Goal: Task Accomplishment & Management: Complete application form

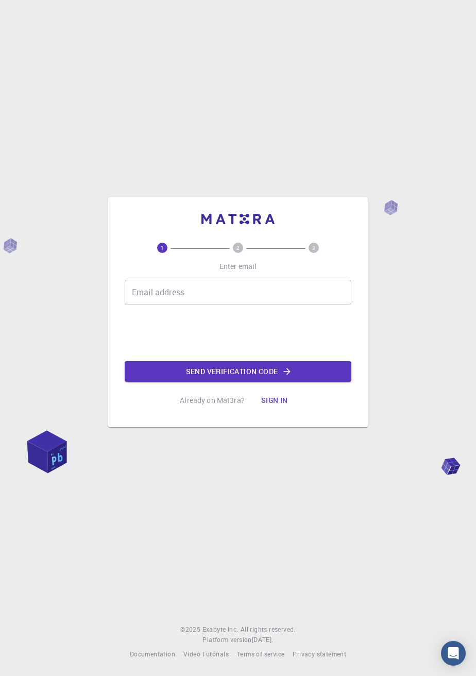
scroll to position [11, 0]
click at [209, 305] on input "Email address" at bounding box center [238, 292] width 227 height 25
click at [8, 75] on div "1 2 3 Enter email Email address Email address Send verification code Already on…" at bounding box center [238, 338] width 476 height 676
click at [209, 302] on input "Email address" at bounding box center [238, 292] width 227 height 25
type input "[EMAIL_ADDRESS][DOMAIN_NAME]"
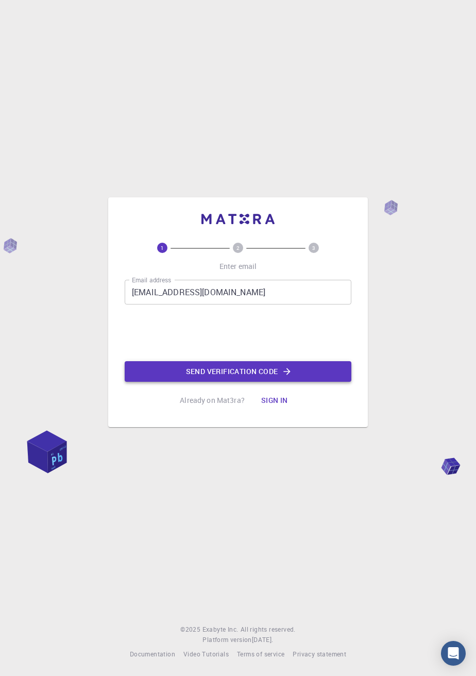
click at [239, 382] on button "Send verification code" at bounding box center [238, 371] width 227 height 21
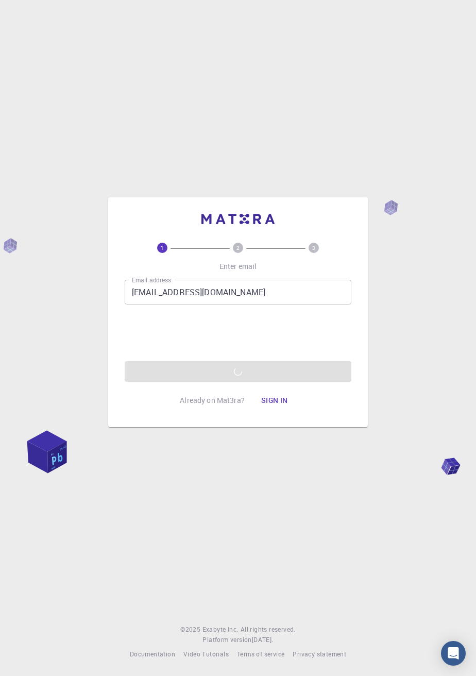
click at [7, 90] on div "1 2 3 Enter email Email address [EMAIL_ADDRESS][DOMAIN_NAME] Email address 0cAF…" at bounding box center [238, 338] width 476 height 676
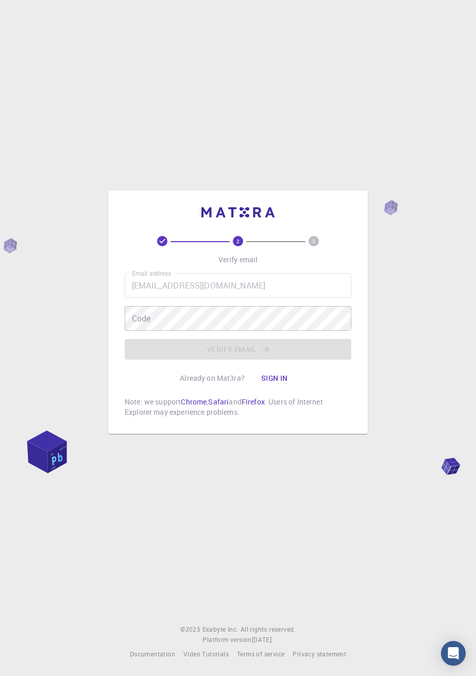
click at [8, 93] on div "2 3 Verify email Email address [EMAIL_ADDRESS][DOMAIN_NAME] Email address Code …" at bounding box center [238, 338] width 476 height 676
click at [8, 111] on div "2 3 Verify email Email address [EMAIL_ADDRESS][DOMAIN_NAME] Email address Code …" at bounding box center [238, 338] width 476 height 676
click at [228, 384] on p "Already on Mat3ra?" at bounding box center [212, 378] width 65 height 10
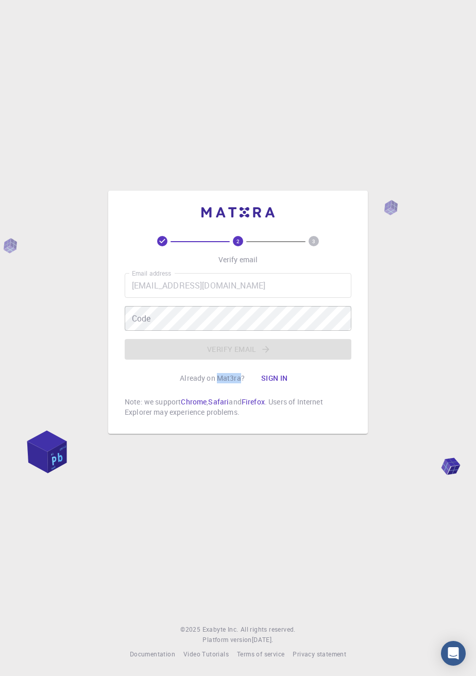
click at [228, 384] on p "Already on Mat3ra?" at bounding box center [212, 378] width 65 height 10
click at [314, 410] on div "2 3 Verify email Email address [EMAIL_ADDRESS][DOMAIN_NAME] Email address Code …" at bounding box center [238, 326] width 227 height 181
click at [274, 389] on button "Sign in" at bounding box center [274, 378] width 43 height 21
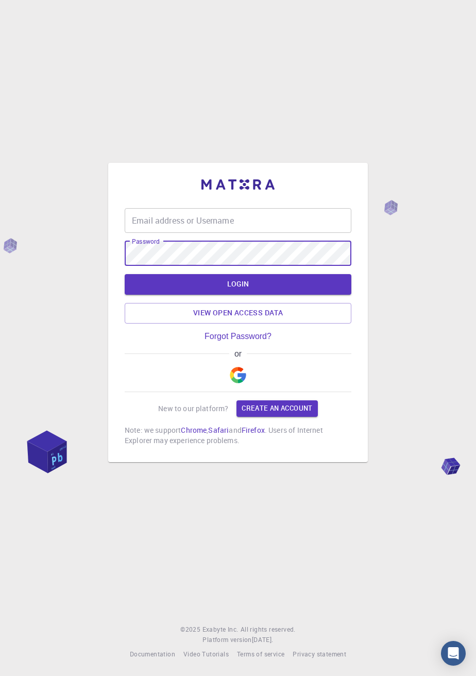
click at [225, 233] on div "Email address or Username Email address or Username" at bounding box center [238, 220] width 227 height 25
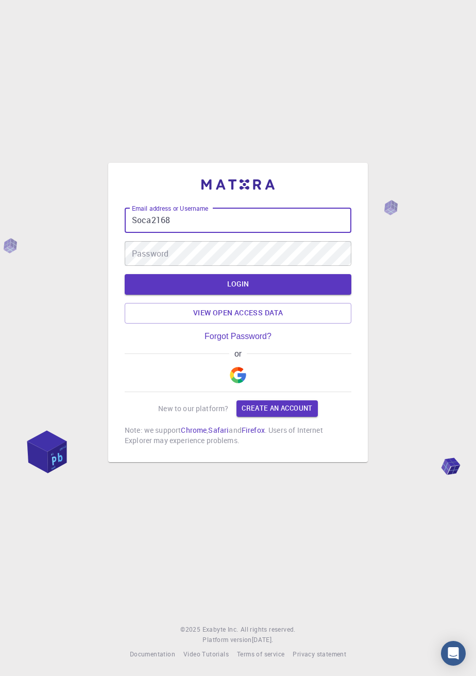
click at [138, 233] on input "Soca2168" at bounding box center [238, 220] width 227 height 25
type input "soca2168"
click at [184, 233] on input "soca2168" at bounding box center [238, 220] width 227 height 25
type input "[EMAIL_ADDRESS][DOMAIN_NAME]"
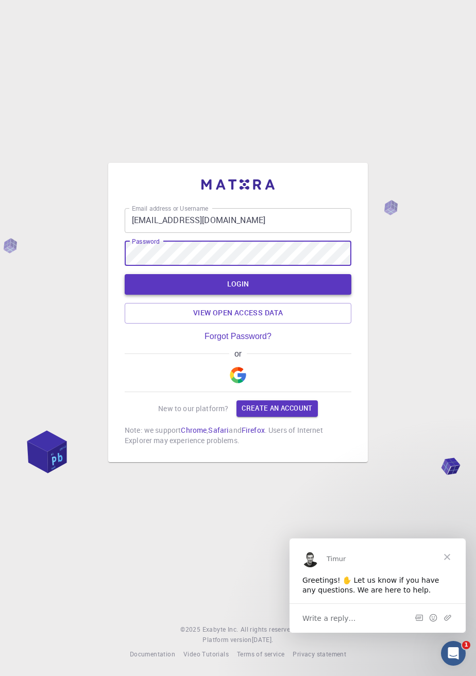
click at [242, 295] on button "LOGIN" at bounding box center [238, 284] width 227 height 21
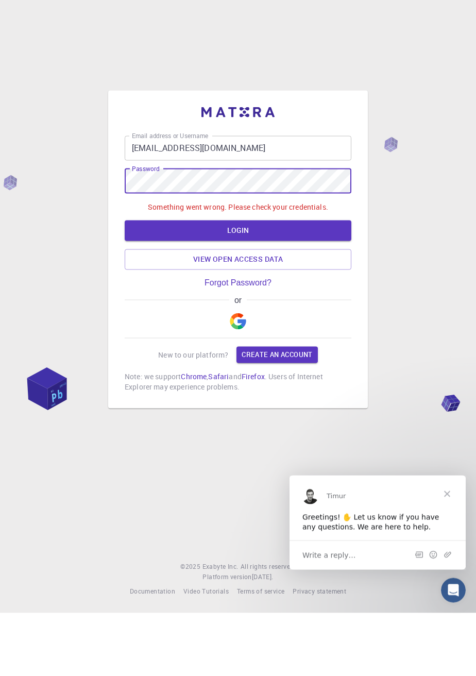
click at [239, 393] on img "button" at bounding box center [238, 384] width 16 height 16
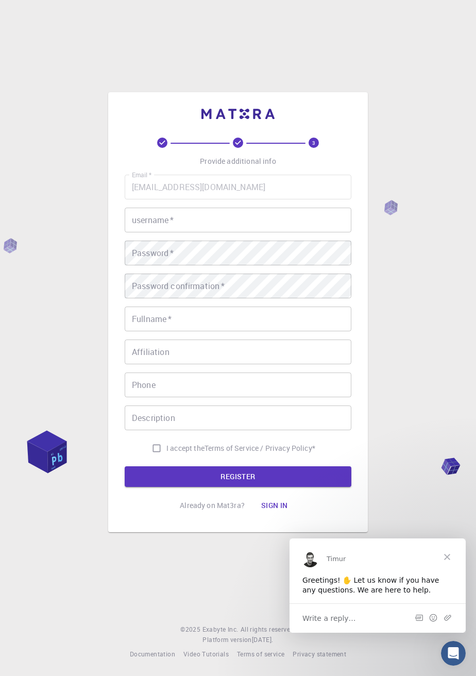
click at [427, 182] on div "3 Provide additional info Email   * [EMAIL_ADDRESS][DOMAIN_NAME] Email   * user…" at bounding box center [238, 338] width 476 height 676
click at [432, 179] on div "3 Provide additional info Email   * [EMAIL_ADDRESS][DOMAIN_NAME] Email   * user…" at bounding box center [238, 338] width 476 height 676
click at [185, 233] on input "username   *" at bounding box center [238, 220] width 227 height 25
click at [153, 233] on div "username   * username   *" at bounding box center [238, 220] width 227 height 25
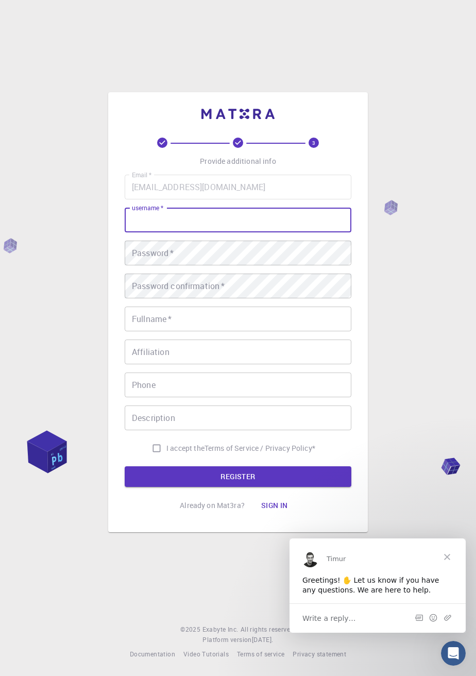
click at [155, 233] on input "username   *" at bounding box center [238, 220] width 227 height 25
type input "soca2168"
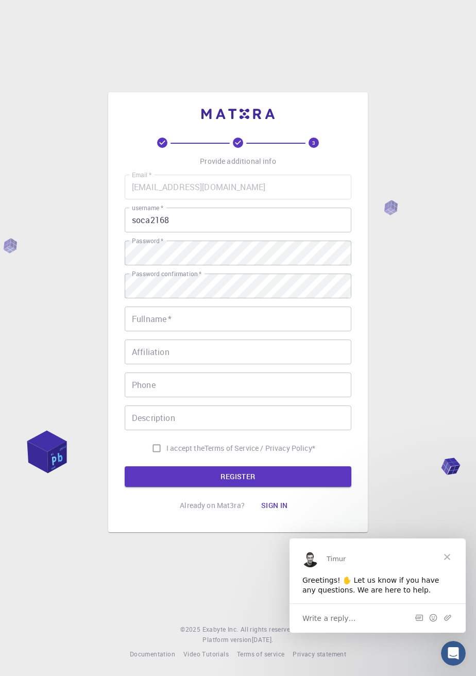
click at [163, 332] on div "Fullname   * Fullname   *" at bounding box center [238, 319] width 227 height 25
click at [161, 332] on div "Fullname   * Fullname   *" at bounding box center [238, 319] width 227 height 25
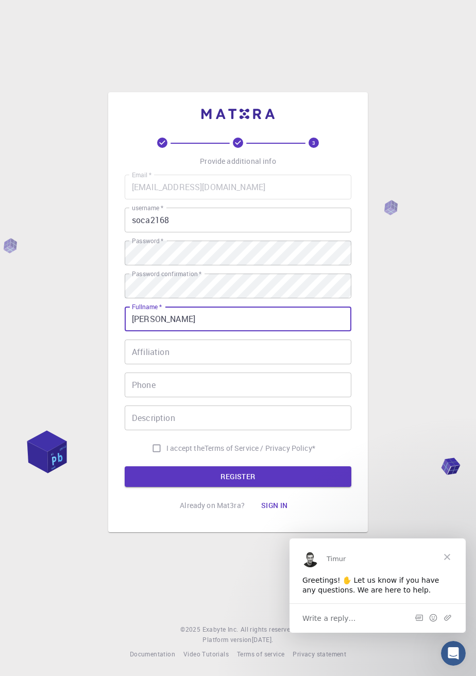
type input "[PERSON_NAME]"
click at [201, 365] on input "Affiliation" at bounding box center [238, 352] width 227 height 25
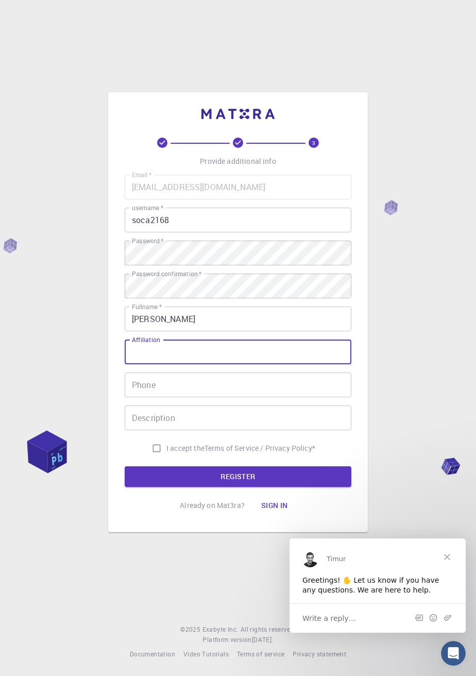
click at [175, 397] on input "Phone" at bounding box center [238, 385] width 227 height 25
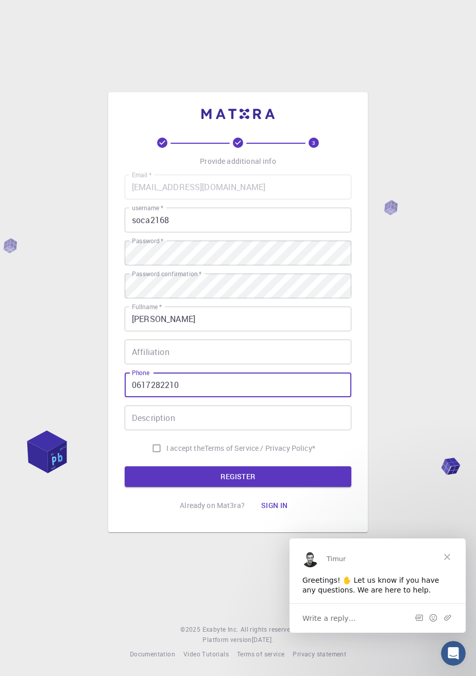
type input "0617282210"
click at [185, 430] on input "Description" at bounding box center [238, 418] width 227 height 25
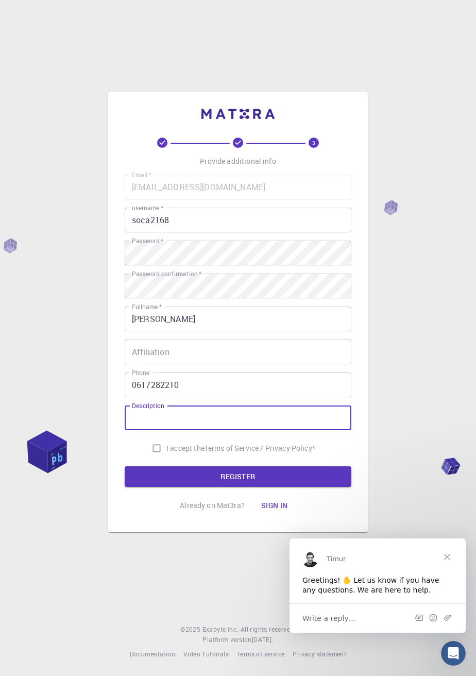
click at [160, 458] on input "I accept the Terms of Service / Privacy Policy *" at bounding box center [157, 449] width 20 height 20
checkbox input "true"
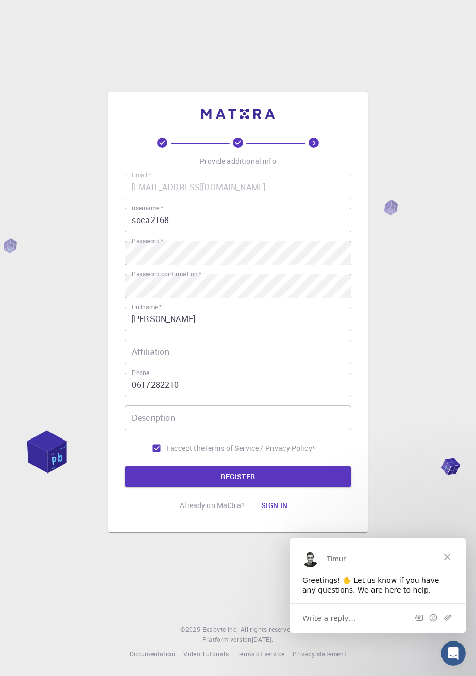
click at [196, 430] on input "Description" at bounding box center [238, 418] width 227 height 25
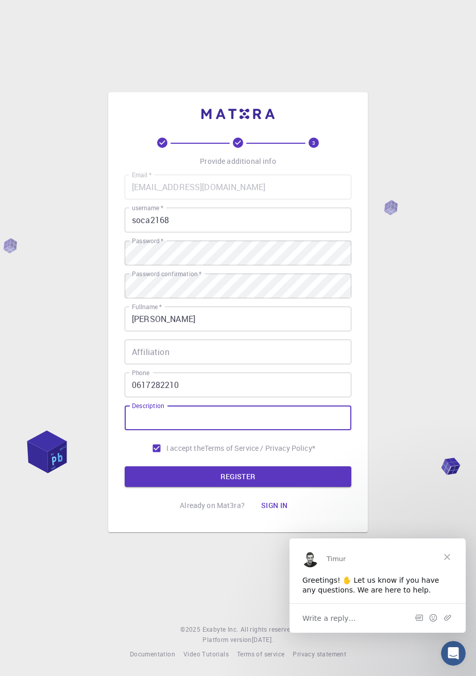
click at [187, 365] on input "Affiliation" at bounding box center [238, 352] width 227 height 25
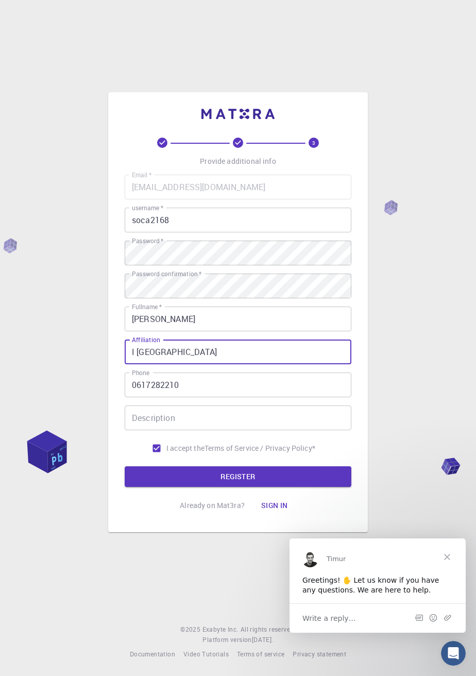
type input "I [DEMOGRAPHIC_DATA]"
click at [139, 365] on input "I [DEMOGRAPHIC_DATA]" at bounding box center [238, 352] width 227 height 25
click at [153, 365] on input "I [DEMOGRAPHIC_DATA]" at bounding box center [238, 352] width 227 height 25
click at [154, 365] on input "I [DEMOGRAPHIC_DATA]" at bounding box center [238, 352] width 227 height 25
type input "Fr"
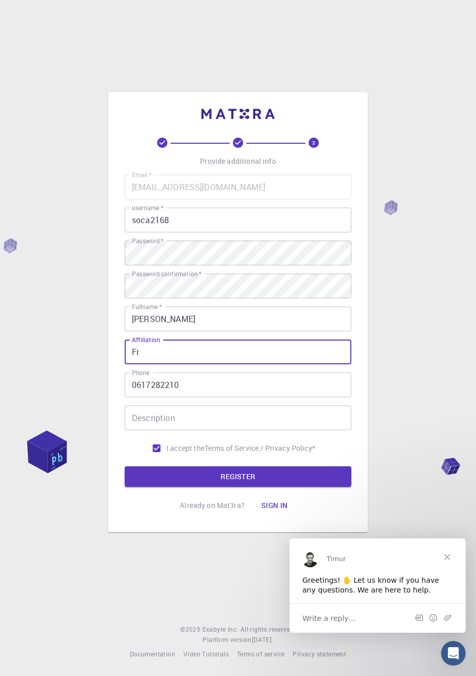
click at [137, 365] on input "Fr" at bounding box center [238, 352] width 227 height 25
click at [138, 365] on input "Fr" at bounding box center [238, 352] width 227 height 25
type input "Français"
click at [171, 430] on div "Description Description" at bounding box center [238, 418] width 227 height 25
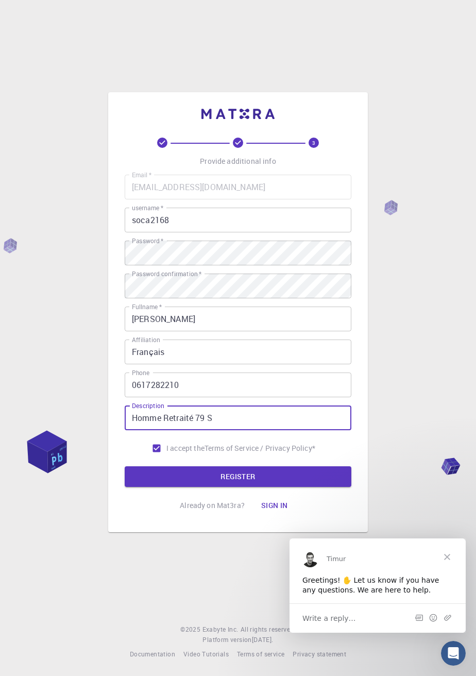
click at [203, 430] on input "Homme Retraité 79 S" at bounding box center [238, 418] width 227 height 25
click at [202, 430] on input "Homme Retraité 79 S" at bounding box center [238, 418] width 227 height 25
type input "Homme Retraité 78 ans"
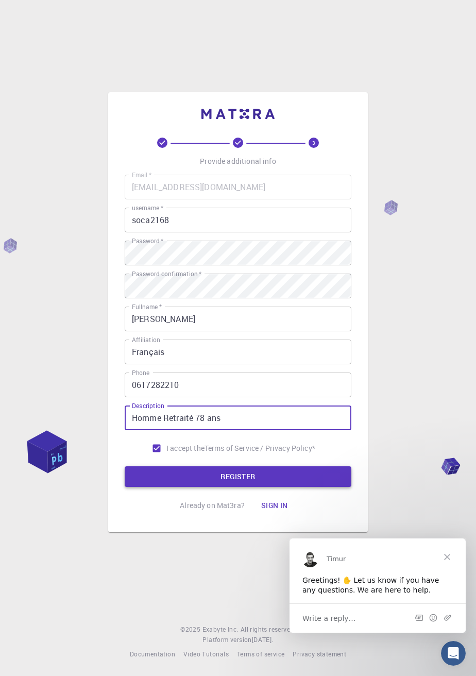
click at [244, 487] on button "REGISTER" at bounding box center [238, 477] width 227 height 21
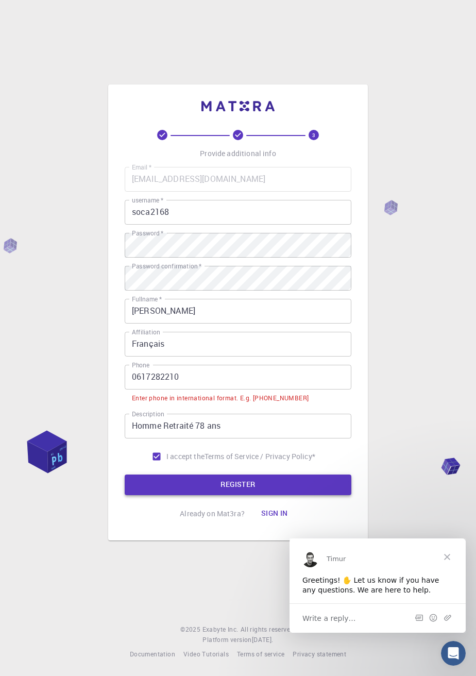
scroll to position [0, 0]
click at [234, 495] on button "REGISTER" at bounding box center [238, 485] width 227 height 21
click at [274, 524] on button "Sign in" at bounding box center [274, 514] width 43 height 21
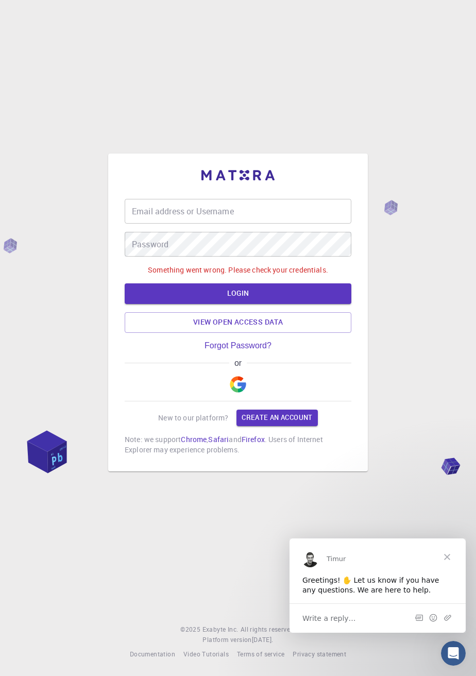
click at [211, 224] on div "Email address or Username Email address or Username" at bounding box center [238, 211] width 227 height 25
type input "soca2168"
click at [125, 284] on button "LOGIN" at bounding box center [238, 294] width 227 height 21
click at [241, 304] on button "LOGIN" at bounding box center [238, 294] width 227 height 21
click at [243, 304] on button "LOGIN" at bounding box center [238, 294] width 227 height 21
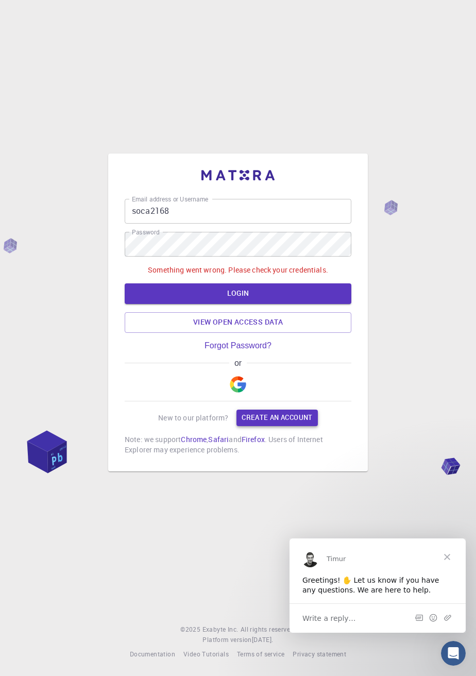
click at [277, 426] on link "Create an account" at bounding box center [277, 418] width 81 height 16
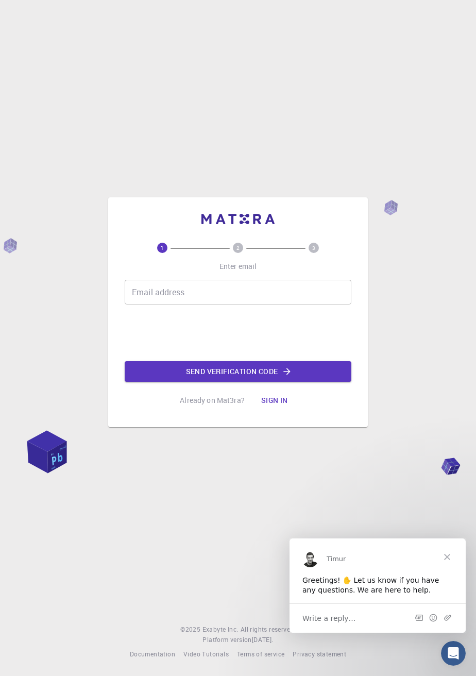
click at [209, 305] on input "Email address" at bounding box center [238, 292] width 227 height 25
type input "sora2168"
click at [145, 305] on input "sora2168" at bounding box center [238, 292] width 227 height 25
click at [143, 305] on input "sora2168" at bounding box center [238, 292] width 227 height 25
click at [144, 305] on input "sora2168" at bounding box center [238, 292] width 227 height 25
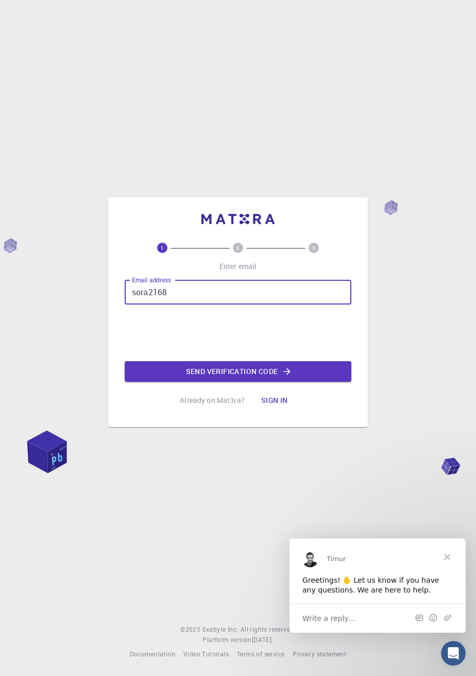
click at [143, 305] on input "sora2168" at bounding box center [238, 292] width 227 height 25
type input "So"
click at [138, 305] on input "So" at bounding box center [238, 292] width 227 height 25
click at [137, 305] on input "So" at bounding box center [238, 292] width 227 height 25
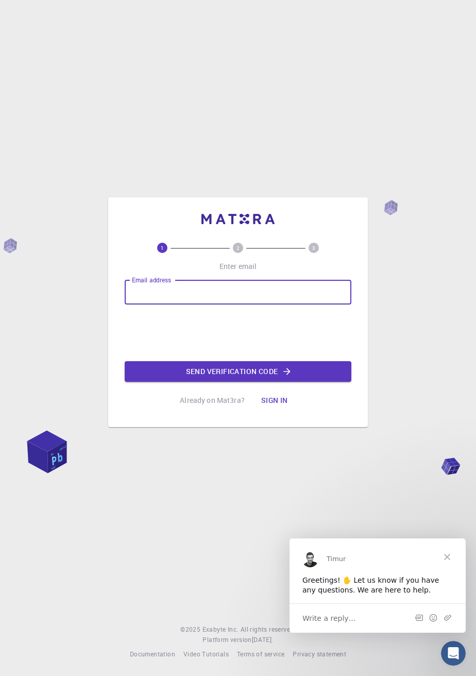
type input ","
click at [136, 305] on input "," at bounding box center [238, 292] width 227 height 25
click at [138, 305] on input "," at bounding box center [238, 292] width 227 height 25
click at [262, 305] on input "," at bounding box center [238, 292] width 227 height 25
click at [134, 305] on input "," at bounding box center [238, 292] width 227 height 25
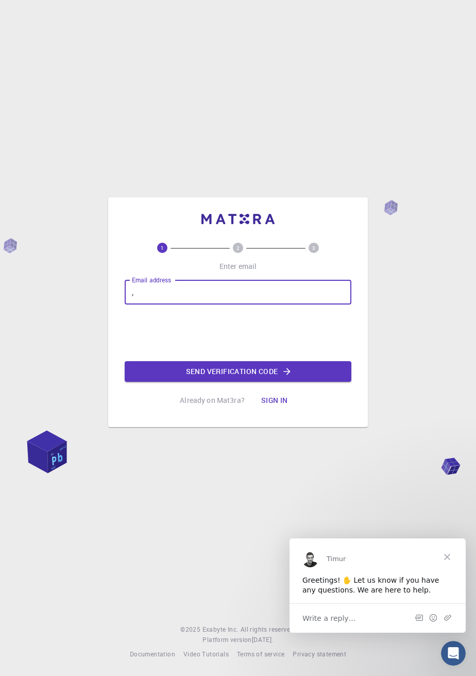
click at [132, 305] on input "," at bounding box center [238, 292] width 227 height 25
click at [212, 261] on div "1 2 3 Enter email Email address Email address Send verification code Already on…" at bounding box center [238, 312] width 227 height 197
click at [223, 305] on input "so" at bounding box center [238, 292] width 227 height 25
click at [143, 305] on input "so a" at bounding box center [238, 292] width 227 height 25
click at [143, 305] on input "so ca" at bounding box center [238, 292] width 227 height 25
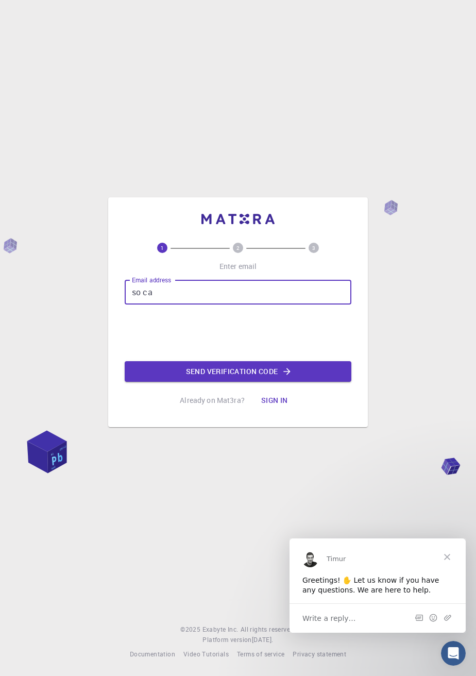
click at [142, 305] on input "so ca" at bounding box center [238, 292] width 227 height 25
click at [169, 305] on input "soca" at bounding box center [238, 292] width 227 height 25
click at [153, 305] on input "soca 2168" at bounding box center [238, 292] width 227 height 25
click at [152, 305] on input "soca 2168" at bounding box center [238, 292] width 227 height 25
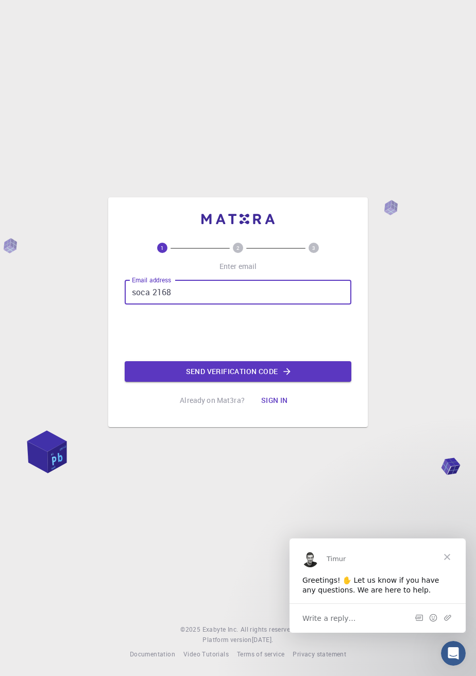
click at [152, 305] on input "soca 2168" at bounding box center [238, 292] width 227 height 25
click at [151, 305] on input "soca 2168" at bounding box center [238, 292] width 227 height 25
click at [152, 291] on div "1 2 3 Enter email Email address soca 2168 Email address Send verification code …" at bounding box center [238, 327] width 227 height 168
click at [152, 305] on input "soca 2168" at bounding box center [238, 292] width 227 height 25
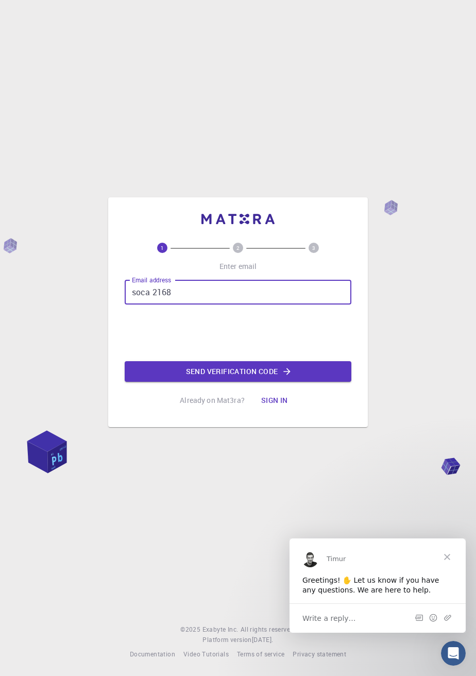
click at [152, 305] on input "soca 2168" at bounding box center [238, 292] width 227 height 25
click at [152, 292] on div "1 2 3 Enter email Email address soca 2168 Email address Send verification code …" at bounding box center [238, 327] width 227 height 168
click at [151, 305] on input "soca 2168" at bounding box center [238, 292] width 227 height 25
click at [150, 305] on input "soca 2168" at bounding box center [238, 292] width 227 height 25
click at [152, 305] on input "soca 2168" at bounding box center [238, 292] width 227 height 25
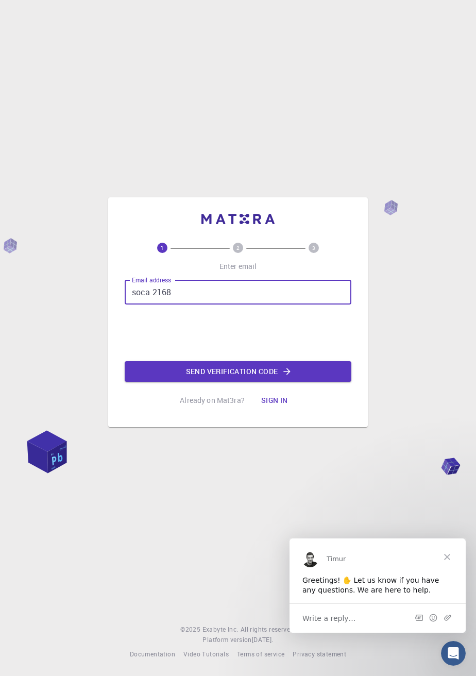
click at [152, 305] on input "soca 2168" at bounding box center [238, 292] width 227 height 25
click at [181, 305] on input "soca2168" at bounding box center [238, 292] width 227 height 25
click at [173, 305] on input "soca2168 ." at bounding box center [238, 292] width 227 height 25
click at [174, 305] on input "soca2168 ." at bounding box center [238, 292] width 227 height 25
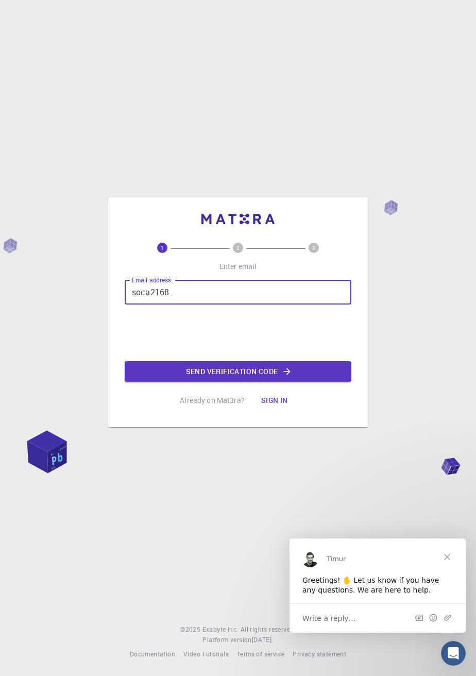
click at [173, 305] on input "soca2168 ." at bounding box center [238, 292] width 227 height 25
click at [172, 305] on input "soca2168 ." at bounding box center [238, 292] width 227 height 25
click at [175, 305] on input "soca2168 C" at bounding box center [238, 292] width 227 height 25
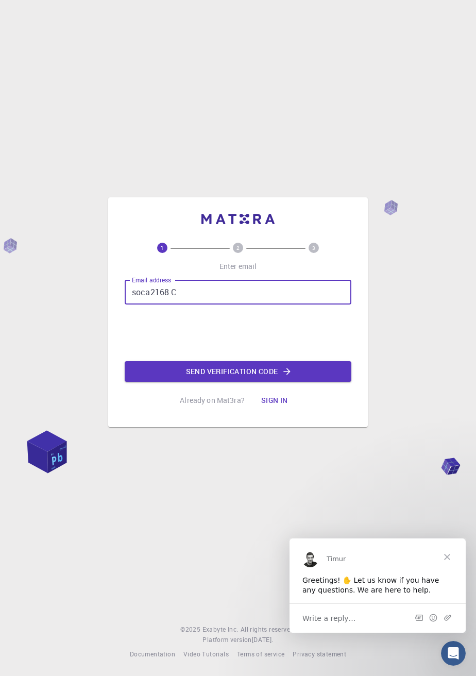
click at [174, 305] on input "soca2168 C" at bounding box center [238, 292] width 227 height 25
click at [173, 305] on input "soca2168 C" at bounding box center [238, 292] width 227 height 25
click at [171, 305] on input "soca2168 @" at bounding box center [238, 292] width 227 height 25
click at [302, 305] on input "soca2168 @" at bounding box center [238, 292] width 227 height 25
click at [171, 305] on input "soca2168 @" at bounding box center [238, 292] width 227 height 25
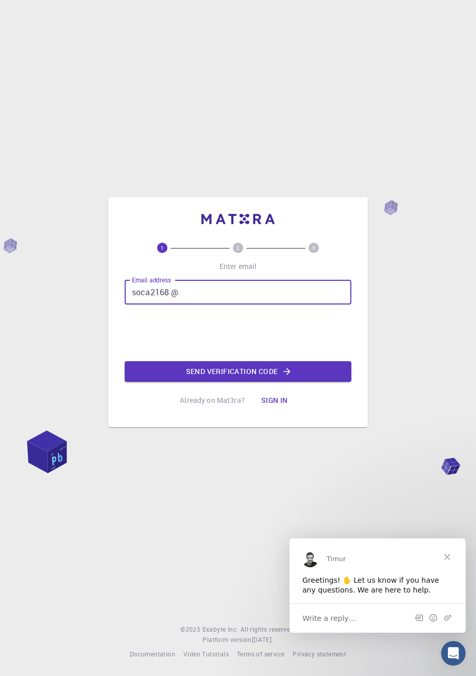
click at [171, 305] on input "soca2168 @" at bounding box center [238, 292] width 227 height 25
click at [180, 305] on input "soca2168@" at bounding box center [238, 292] width 227 height 25
click at [179, 305] on input "soca2168@ [DOMAIN_NAME]" at bounding box center [238, 292] width 227 height 25
click at [178, 305] on input "soca2168@ [DOMAIN_NAME]" at bounding box center [238, 292] width 227 height 25
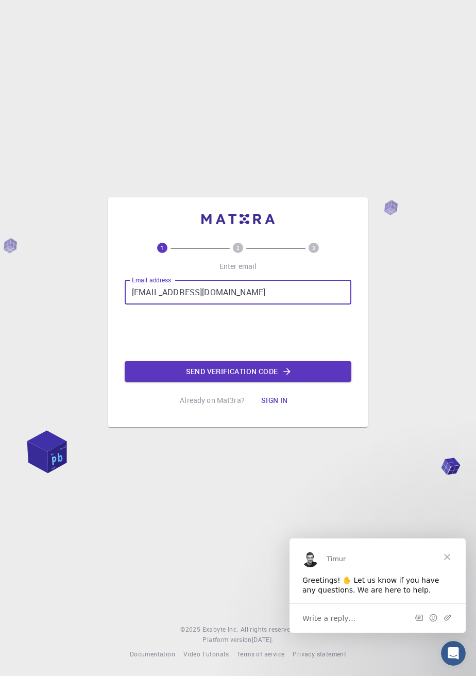
type input "[EMAIL_ADDRESS][DOMAIN_NAME]"
click at [253, 382] on button "Send verification code" at bounding box center [238, 371] width 227 height 21
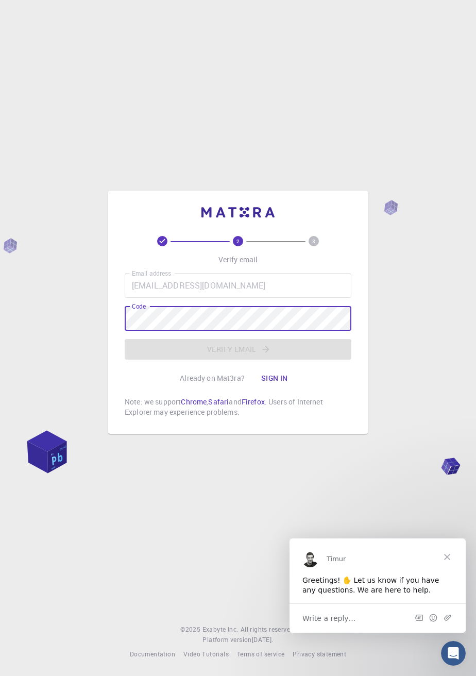
scroll to position [1, 0]
click at [243, 265] on p "Verify email" at bounding box center [239, 260] width 40 height 10
click at [6, 297] on div "2 3 Verify email Email address [EMAIL_ADDRESS][DOMAIN_NAME] Email address Code …" at bounding box center [238, 338] width 476 height 676
click at [436, 327] on div "2 3 Verify email Email address [EMAIL_ADDRESS][DOMAIN_NAME] Email address Code …" at bounding box center [238, 338] width 476 height 676
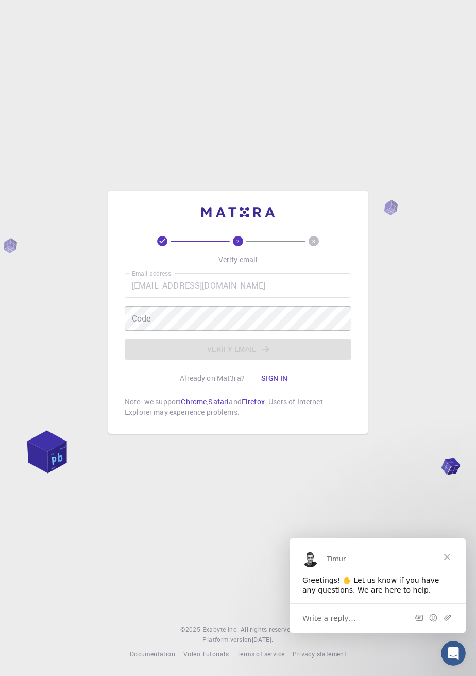
click at [9, 319] on div "2 3 Verify email Email address [EMAIL_ADDRESS][DOMAIN_NAME] Email address Code …" at bounding box center [238, 338] width 476 height 676
click at [143, 331] on div "Code Code" at bounding box center [238, 318] width 227 height 25
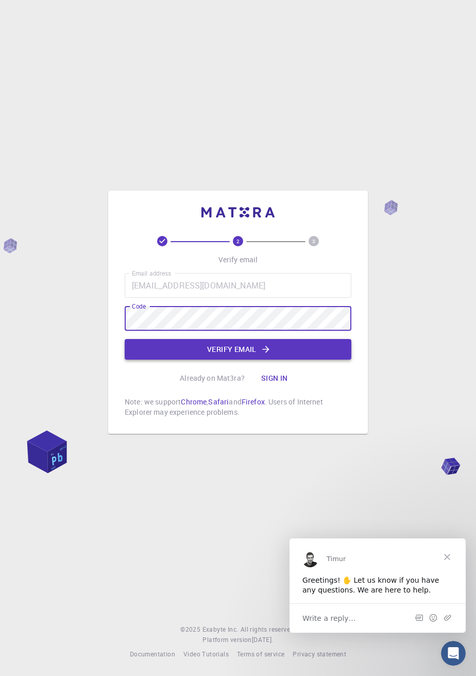
click at [235, 360] on button "Verify email" at bounding box center [238, 349] width 227 height 21
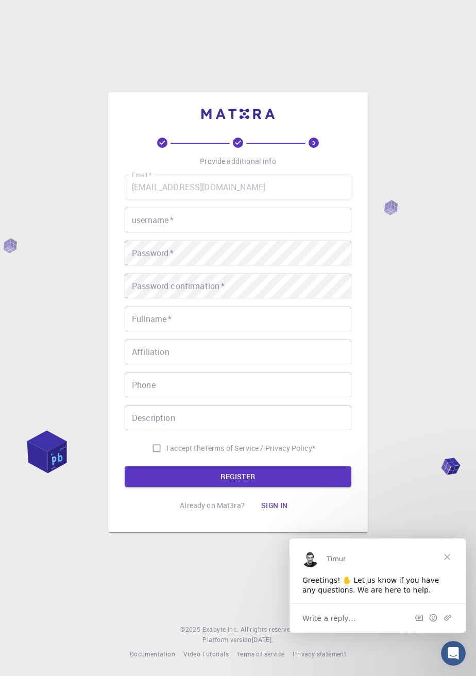
click at [152, 233] on div "username   * username   *" at bounding box center [238, 220] width 227 height 25
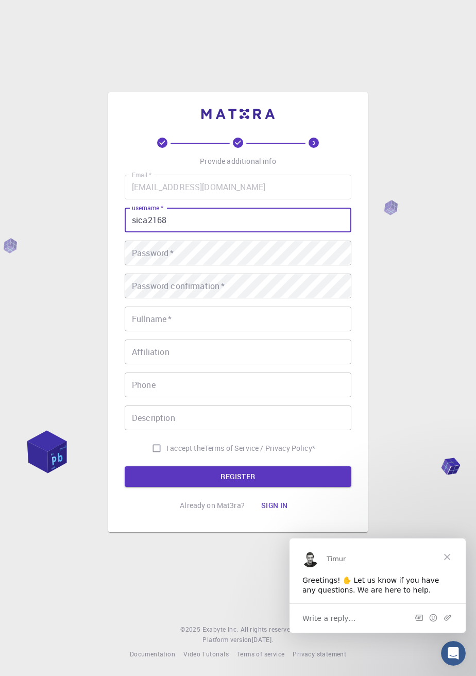
type input "sica2168"
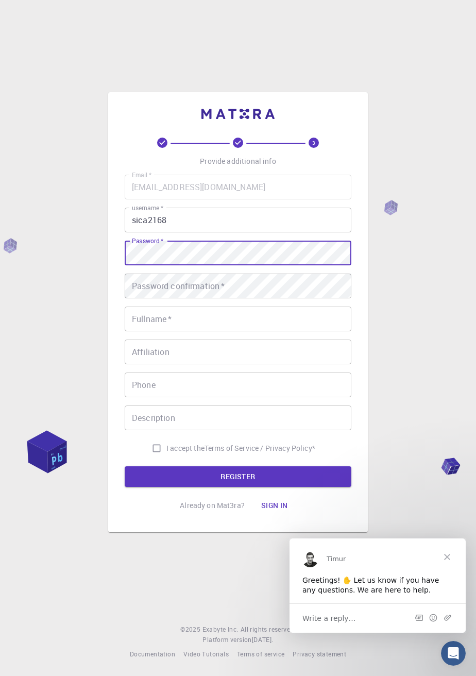
click at [178, 299] on div "Password confirmation   * Password confirmation   *" at bounding box center [238, 286] width 227 height 25
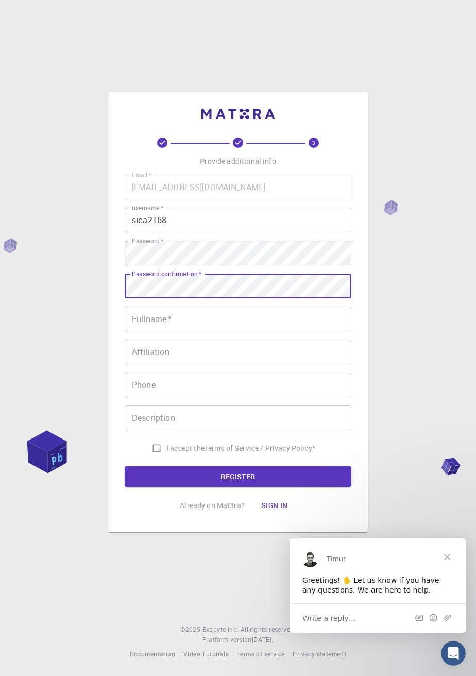
click at [194, 332] on input "Fullname   *" at bounding box center [238, 319] width 227 height 25
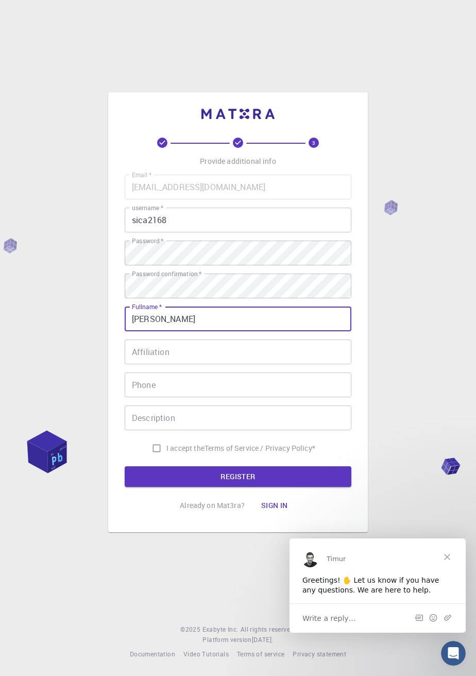
type input "[PERSON_NAME]"
click at [188, 365] on input "Affiliation" at bounding box center [238, 352] width 227 height 25
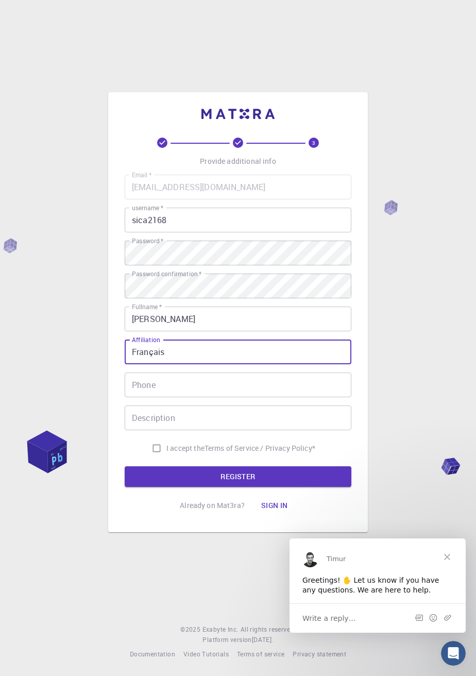
type input "Français"
click at [173, 397] on input "Phone" at bounding box center [238, 385] width 227 height 25
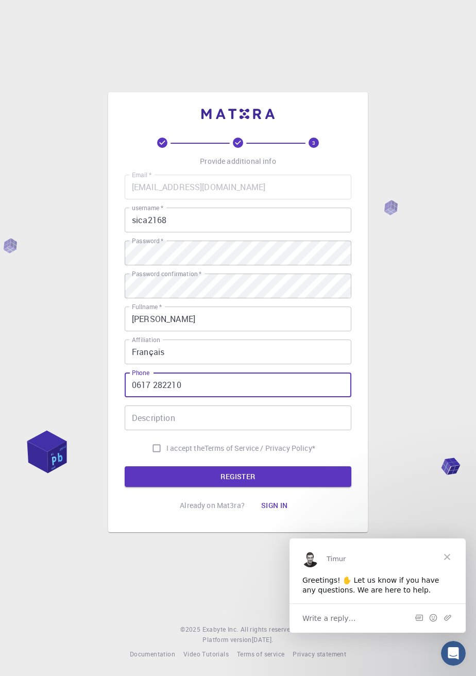
click at [141, 397] on input "0617 282210" at bounding box center [238, 385] width 227 height 25
click at [154, 397] on input "0617 282210" at bounding box center [238, 385] width 227 height 25
type input "0617282210"
click at [165, 430] on div "Description Description" at bounding box center [238, 418] width 227 height 25
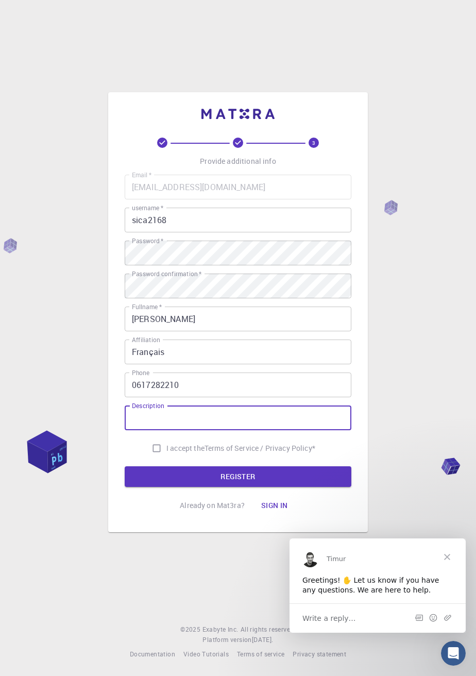
click at [158, 430] on input "Description" at bounding box center [238, 418] width 227 height 25
click at [160, 430] on input "Description" at bounding box center [238, 418] width 227 height 25
click at [165, 430] on input "Description" at bounding box center [238, 418] width 227 height 25
click at [392, 235] on div "3 Provide additional info Email   * [EMAIL_ADDRESS][DOMAIN_NAME] Email   * user…" at bounding box center [238, 338] width 476 height 676
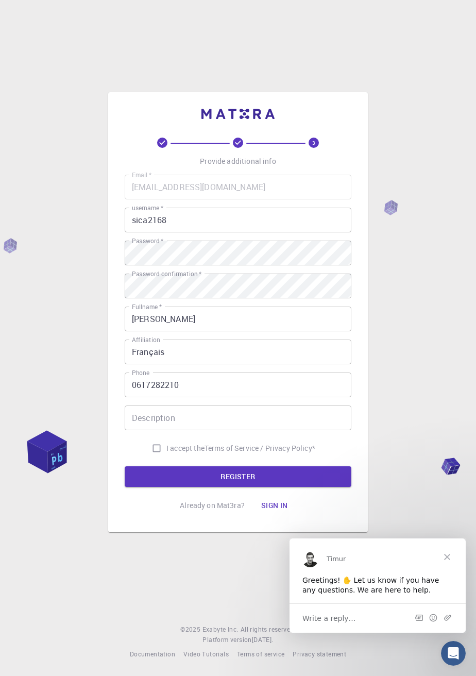
click at [159, 430] on div "Description Description" at bounding box center [238, 418] width 227 height 25
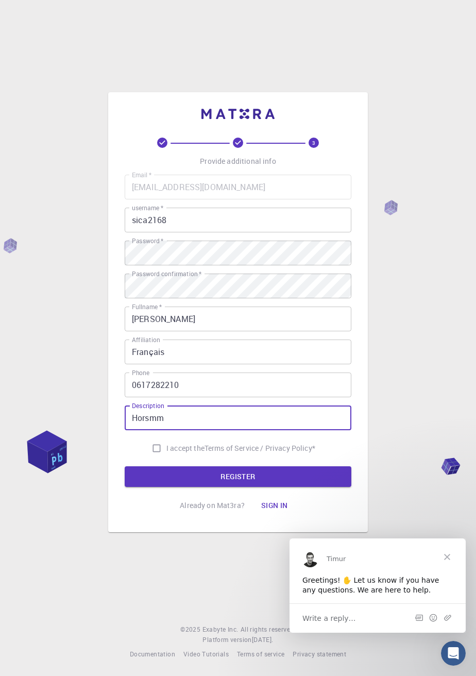
type input "Hommem"
click at [153, 430] on input "Hommem" at bounding box center [238, 418] width 227 height 25
type input "H"
click at [195, 430] on input "H" at bounding box center [238, 418] width 227 height 25
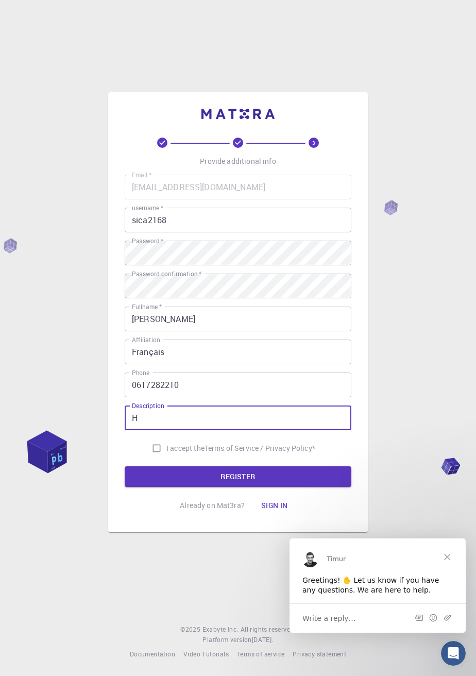
click at [135, 430] on input "H" at bounding box center [238, 418] width 227 height 25
click at [136, 430] on input "H" at bounding box center [238, 418] width 227 height 25
click at [133, 430] on input "H" at bounding box center [238, 418] width 227 height 25
click at [134, 430] on input "H" at bounding box center [238, 418] width 227 height 25
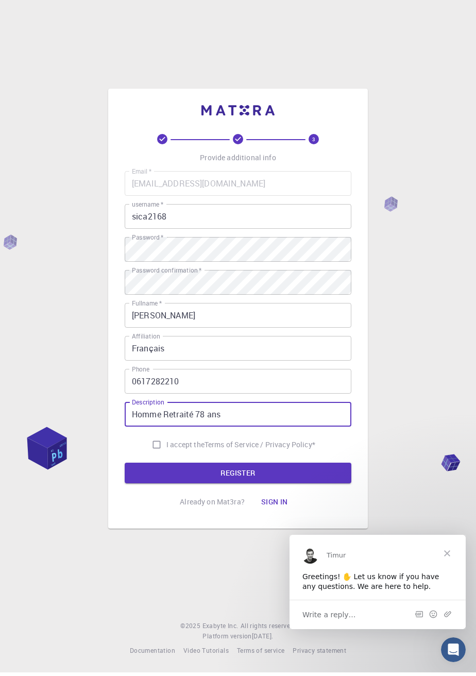
type input "Homme Retraité 78 ans"
click at [154, 458] on input "I accept the Terms of Service / Privacy Policy *" at bounding box center [157, 449] width 20 height 20
checkbox input "true"
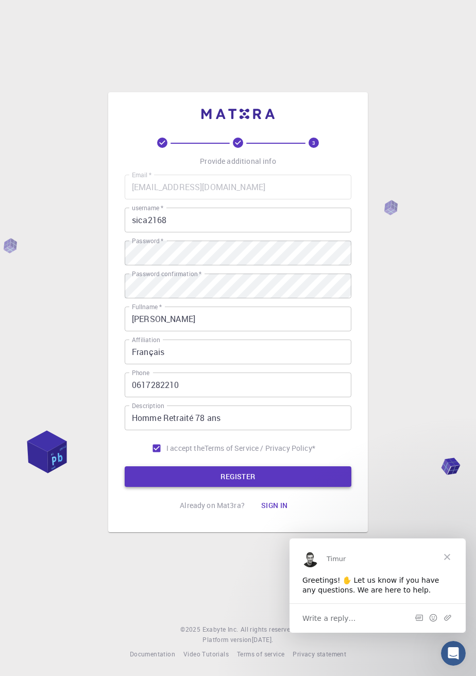
click at [239, 487] on button "REGISTER" at bounding box center [238, 477] width 227 height 21
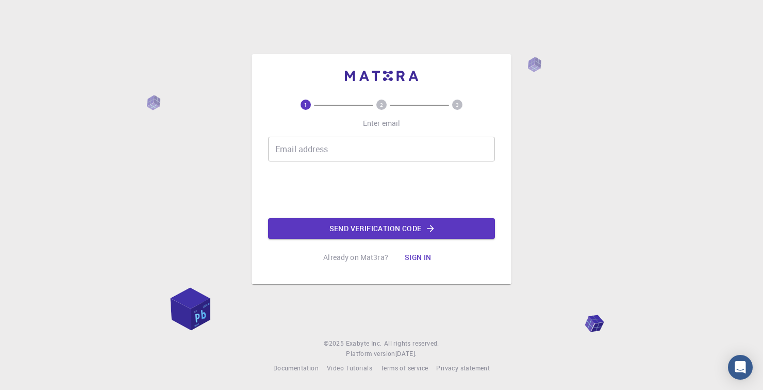
click at [353, 137] on input "Email address" at bounding box center [381, 149] width 227 height 25
click at [327, 137] on input "soca2168" at bounding box center [381, 149] width 227 height 25
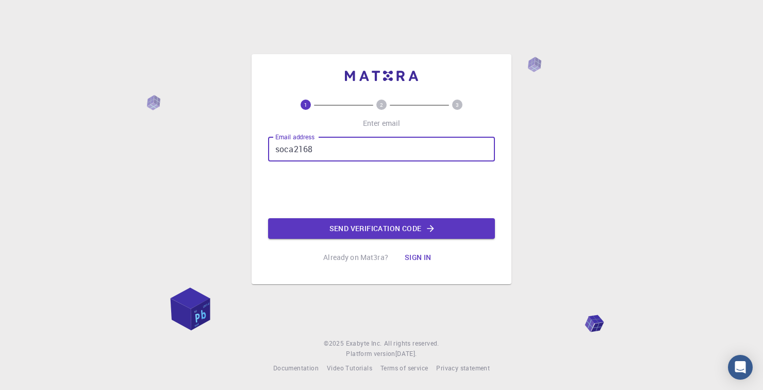
click at [345, 137] on input "soca2168" at bounding box center [381, 149] width 227 height 25
click at [358, 137] on input "soca2168 ." at bounding box center [381, 149] width 227 height 25
click at [313, 137] on input "soca2168 .@" at bounding box center [381, 149] width 227 height 25
click at [316, 137] on input "soca2168 .@" at bounding box center [381, 149] width 227 height 25
click at [318, 141] on div "Email address soca2168 .@ Email address 0cAFcWeA77dSPbbfBav0FyxJ-nKUBLYbYFMLU5e…" at bounding box center [381, 188] width 227 height 102
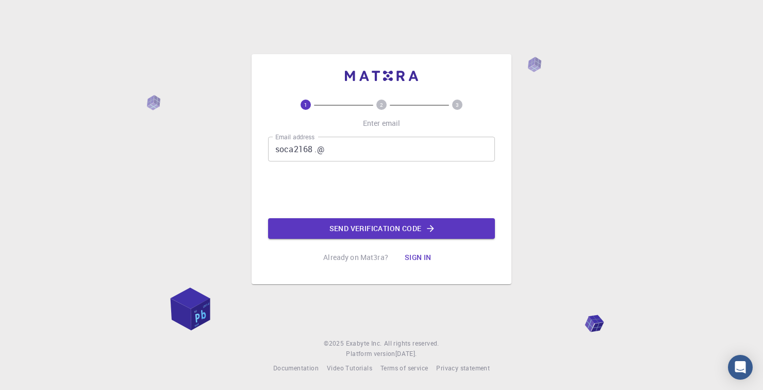
click at [318, 137] on input "soca2168 .@" at bounding box center [381, 149] width 227 height 25
click at [350, 137] on input "soca2168 .@" at bounding box center [381, 149] width 227 height 25
click at [315, 143] on input "soca2168 .@" at bounding box center [381, 149] width 227 height 25
click at [329, 145] on input "soca2168@" at bounding box center [381, 149] width 227 height 25
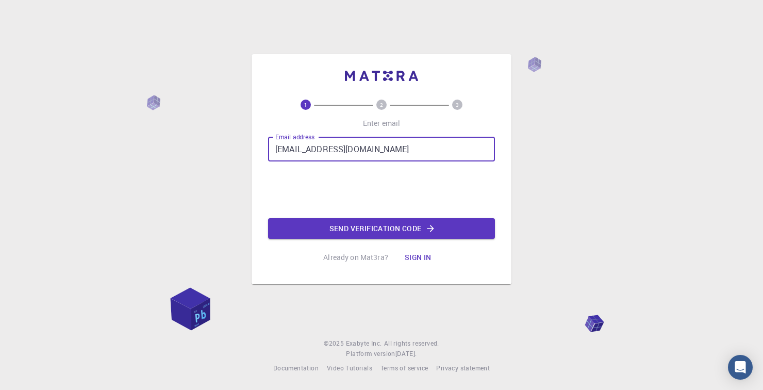
type input "[EMAIL_ADDRESS][DOMAIN_NAME]"
click at [391, 225] on button "Send verification code" at bounding box center [381, 228] width 227 height 21
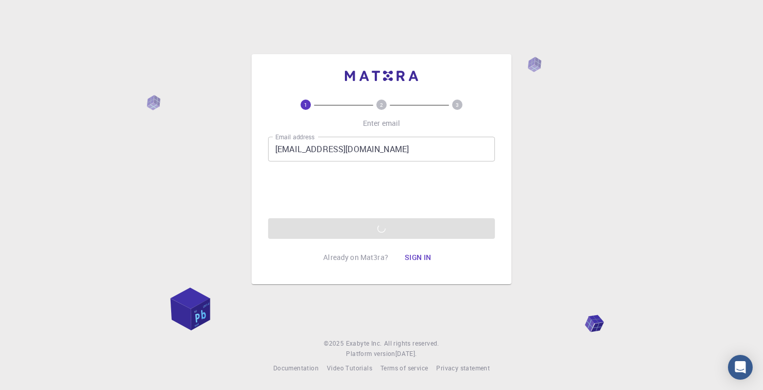
click at [392, 223] on div "Email address soca2168@hotmail.fr Email address 0cAFcWeA43V-equhWNz9WPhVU2gY5PE…" at bounding box center [381, 188] width 227 height 102
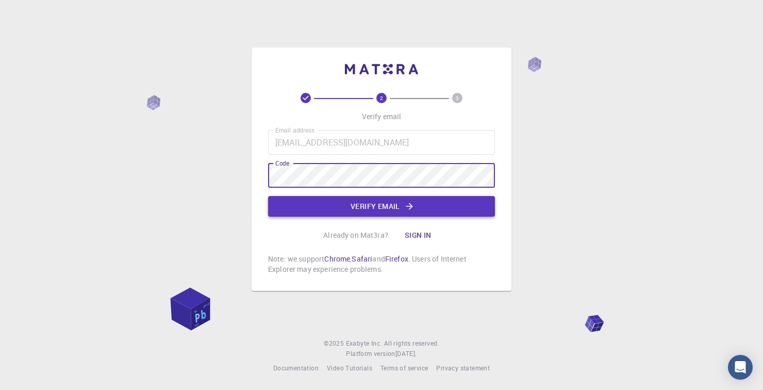
click at [383, 210] on button "Verify email" at bounding box center [381, 206] width 227 height 21
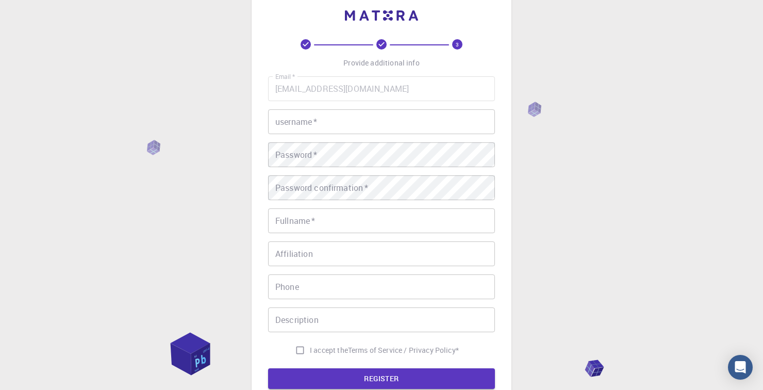
scroll to position [0, 0]
